Goal: Transaction & Acquisition: Download file/media

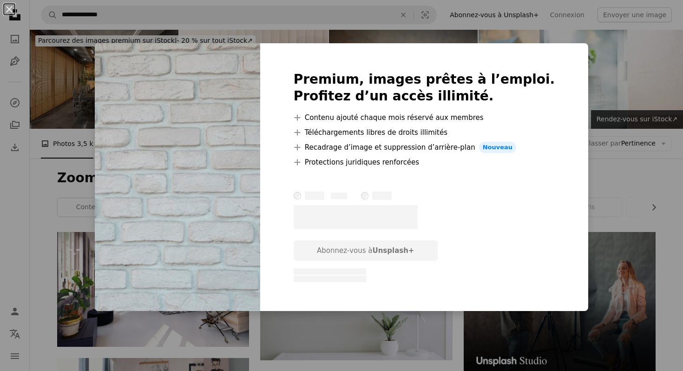
scroll to position [1126, 0]
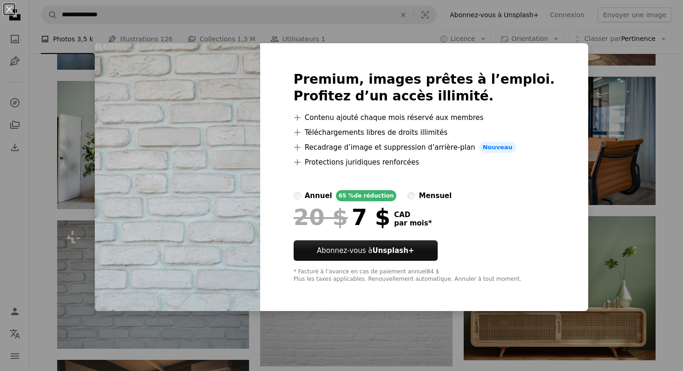
click at [47, 254] on div "An X shape Premium, images prêtes à l’emploi. Profitez d’un accès illimité. A p…" at bounding box center [341, 185] width 683 height 371
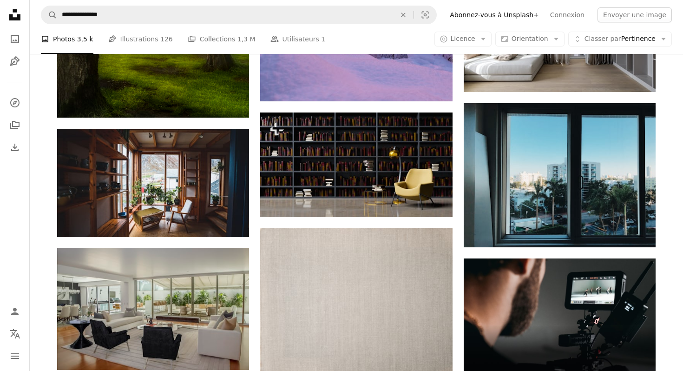
scroll to position [2806, 0]
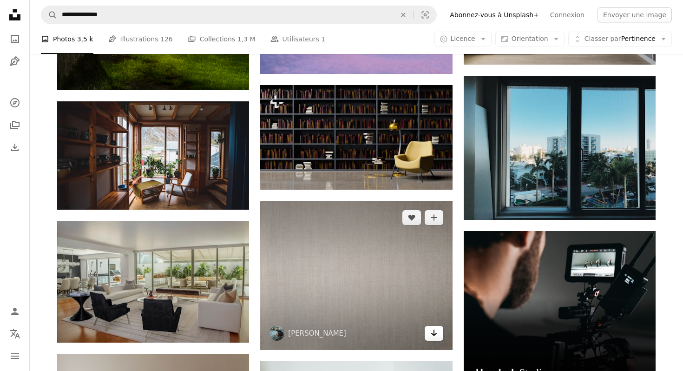
click at [436, 329] on icon "Télécharger" at bounding box center [434, 332] width 6 height 7
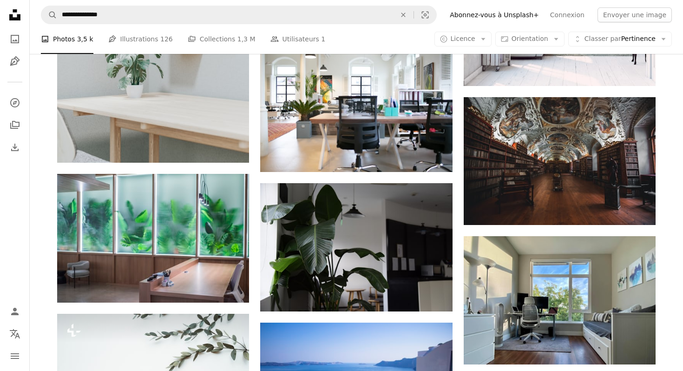
scroll to position [4095, 0]
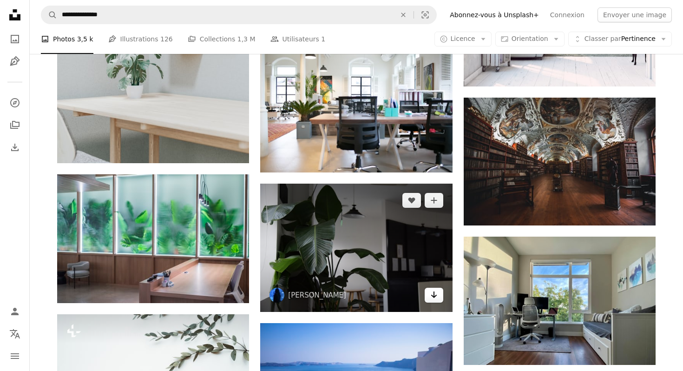
click at [433, 291] on icon "Télécharger" at bounding box center [434, 294] width 6 height 7
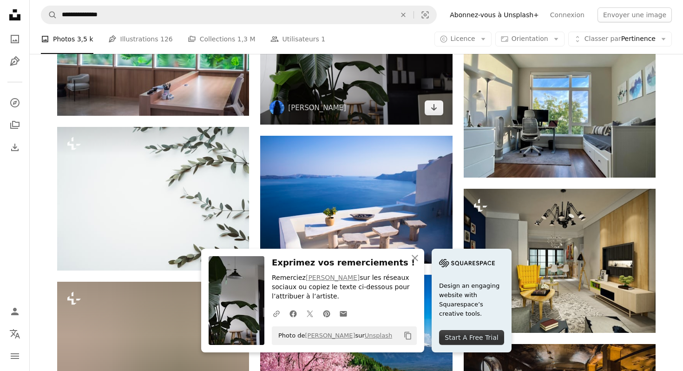
scroll to position [4281, 0]
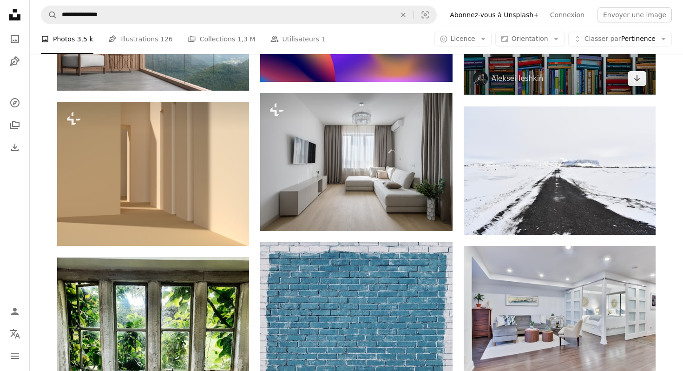
scroll to position [5046, 0]
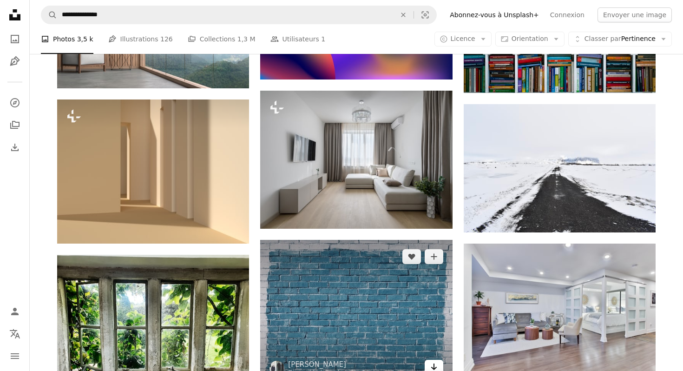
click at [437, 361] on icon "Arrow pointing down" at bounding box center [433, 366] width 7 height 11
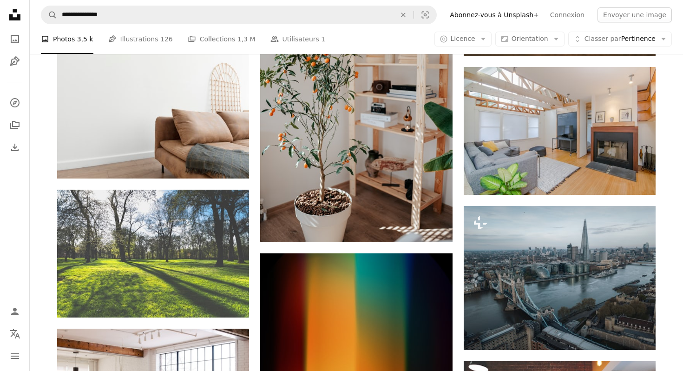
scroll to position [7932, 0]
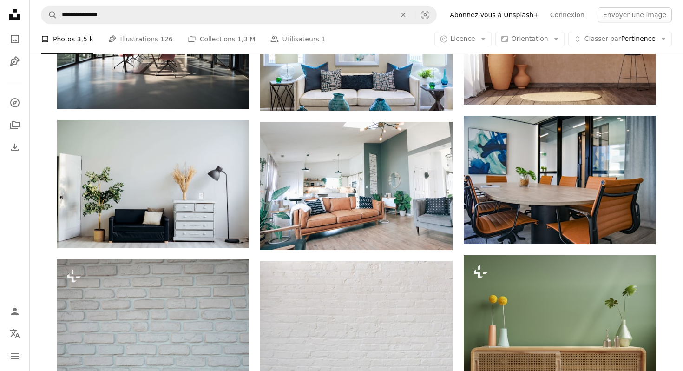
scroll to position [1095, 0]
